Goal: Information Seeking & Learning: Learn about a topic

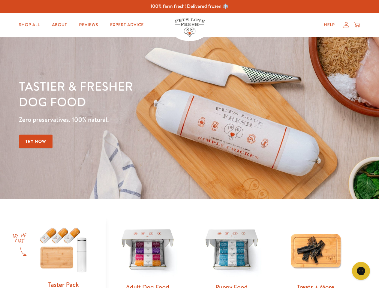
click at [189, 144] on div "Tastier & fresher dog food Zero preservatives. 100% natural. Try Now" at bounding box center [132, 117] width 227 height 79
click at [361, 271] on icon "Gorgias live chat" at bounding box center [361, 271] width 6 height 6
